Goal: Subscribe to service/newsletter

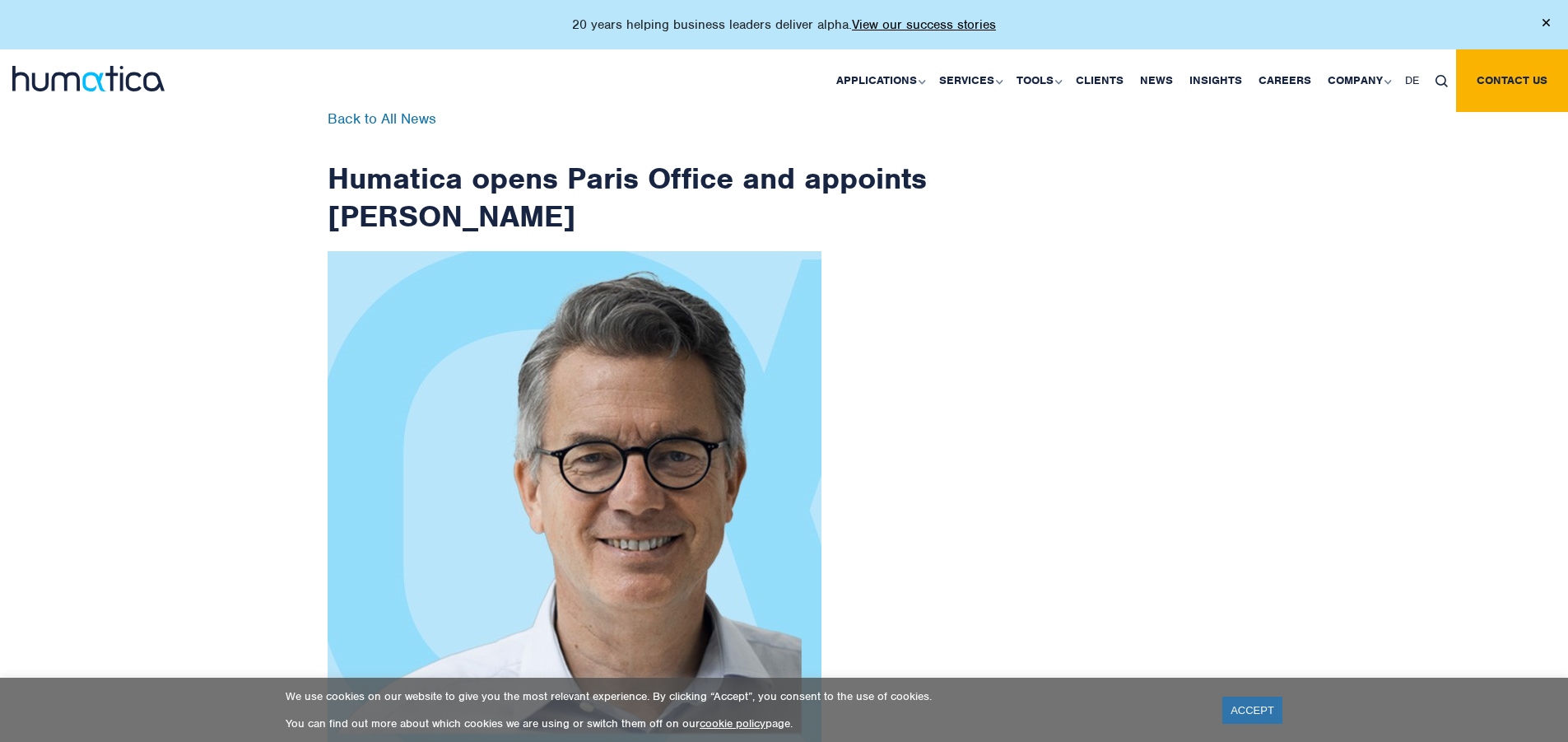
scroll to position [2627, 0]
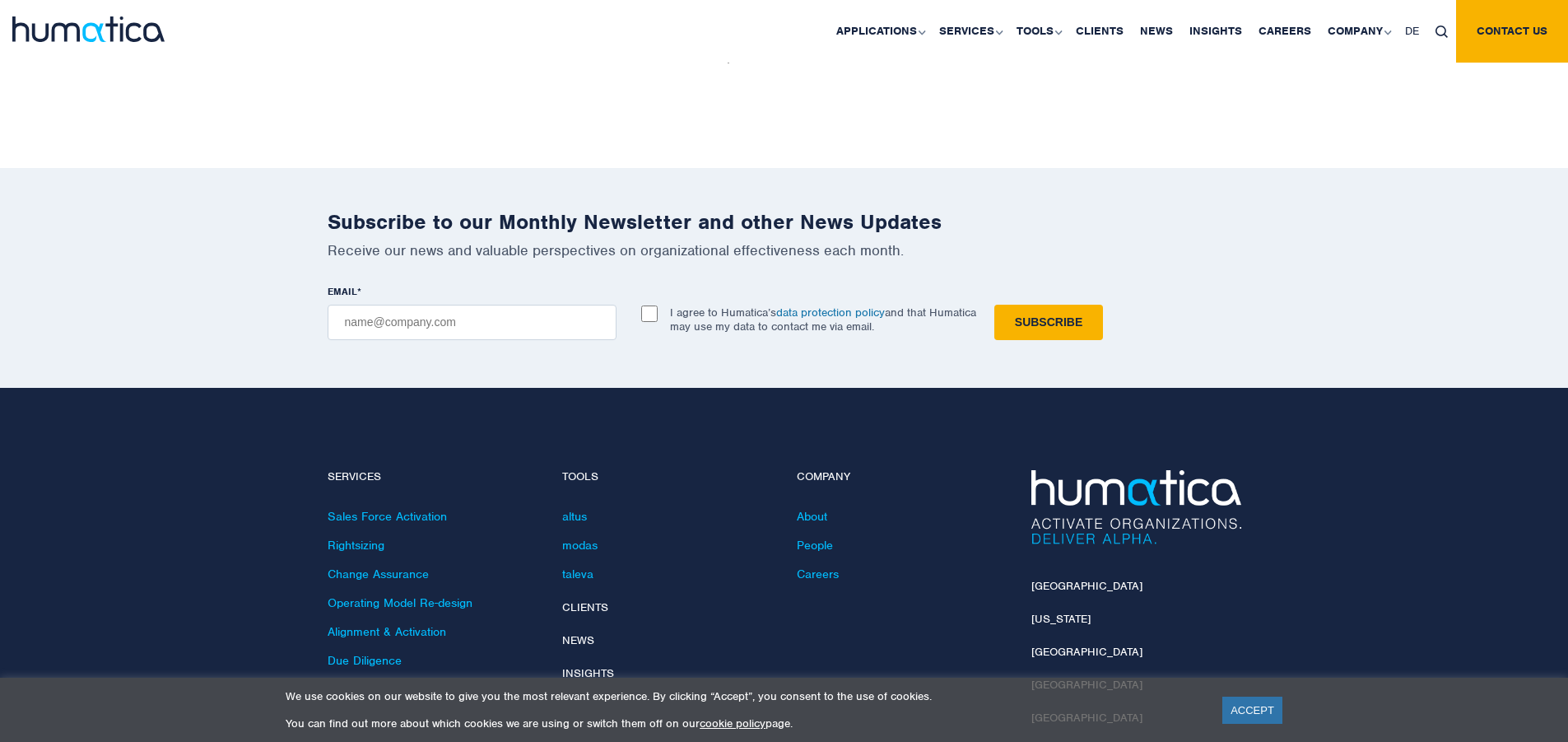
checkbox input "true"
type input "[EMAIL_ADDRESS][DOMAIN_NAME]"
click at [994, 305] on input "Subscribe" at bounding box center [1048, 322] width 108 height 35
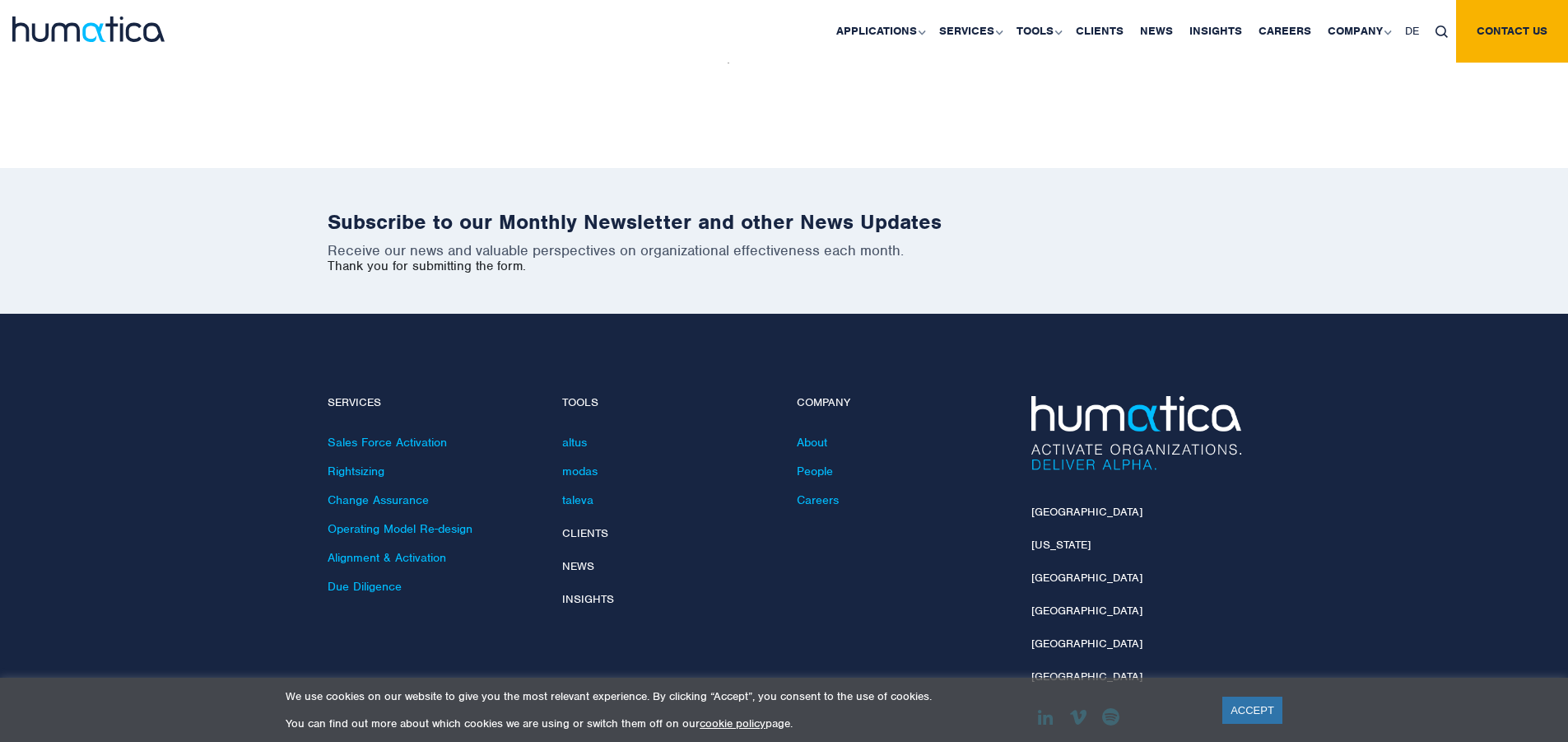
scroll to position [2553, 0]
